Goal: Task Accomplishment & Management: Complete application form

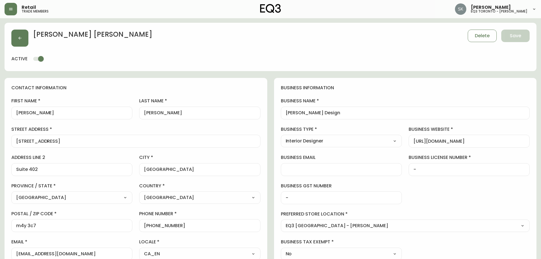
select select "ON"
select select "CA"
select select "CA_EN"
select select "Other"
select select "Interior Designer"
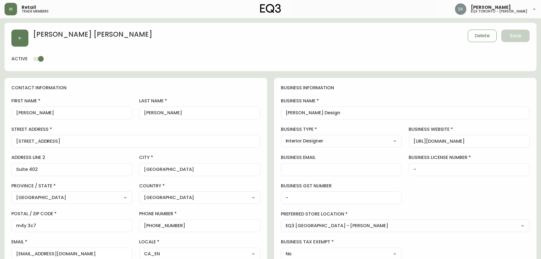
select select "cjw10z96s008u6gs0ccm7hd19"
select select "false"
click at [18, 33] on button "button" at bounding box center [19, 38] width 17 height 17
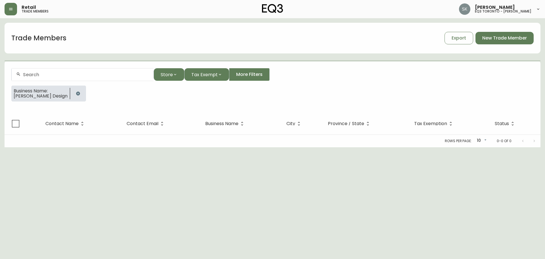
click at [52, 79] on div at bounding box center [83, 74] width 142 height 13
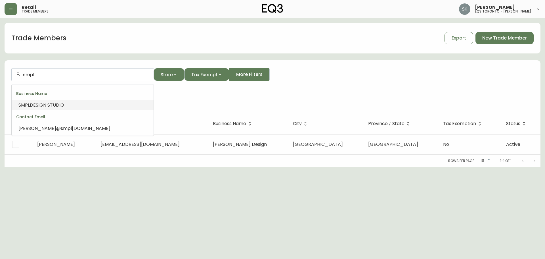
click at [50, 106] on span "DESIGN STUDIO" at bounding box center [47, 105] width 34 height 7
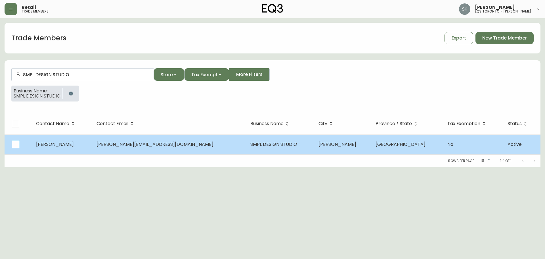
type input "SMPL DESIGN STUDIO"
click at [250, 144] on span "SMPL DESIGN STUDIO" at bounding box center [273, 144] width 47 height 7
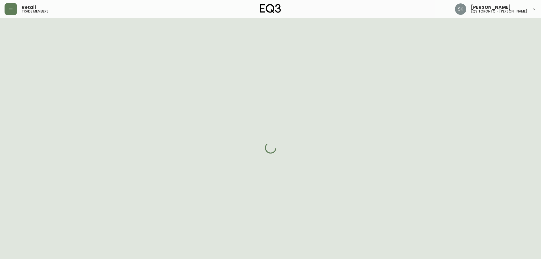
select select "ON"
select select "CA"
select select "CA_EN"
select select "Outreach from a Trade Rep"
select select "Other"
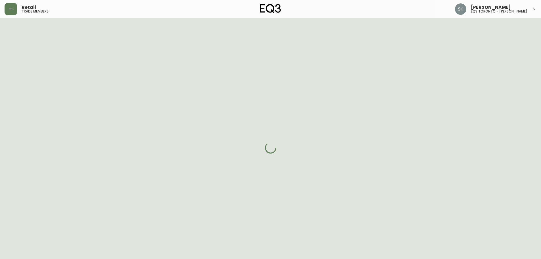
select select "cjw10z96q005b6gs00r6w7pwt"
select select "false"
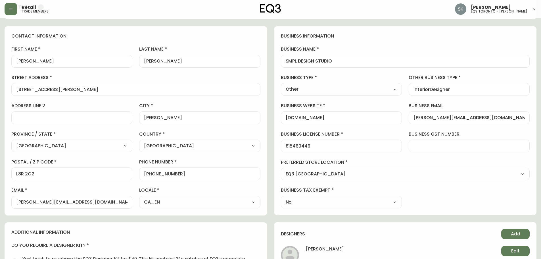
scroll to position [57, 0]
